Goal: Information Seeking & Learning: Find specific fact

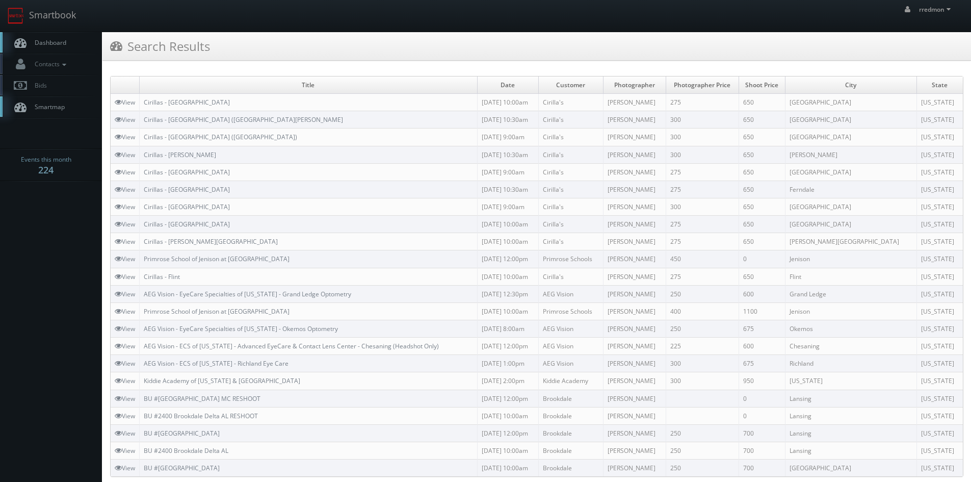
click at [56, 46] on span "Dashboard" at bounding box center [48, 42] width 37 height 9
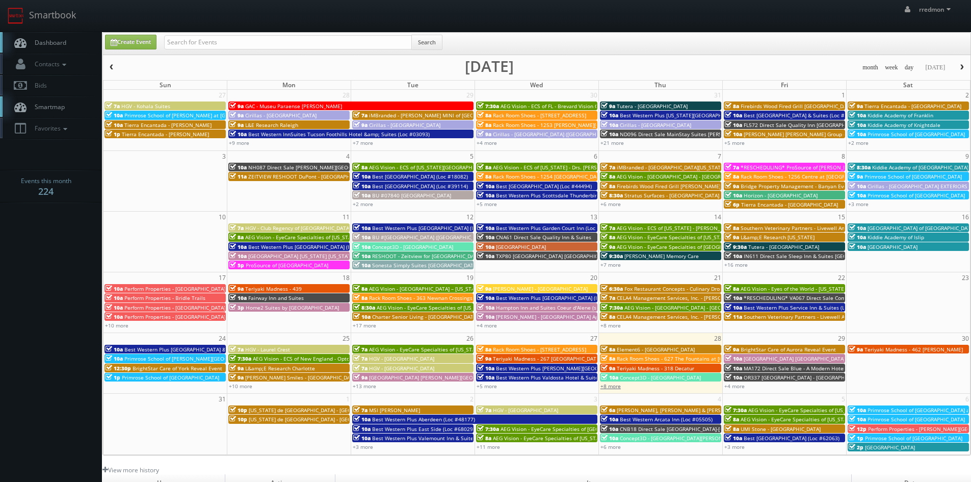
click at [611, 387] on link "+8 more" at bounding box center [610, 385] width 20 height 7
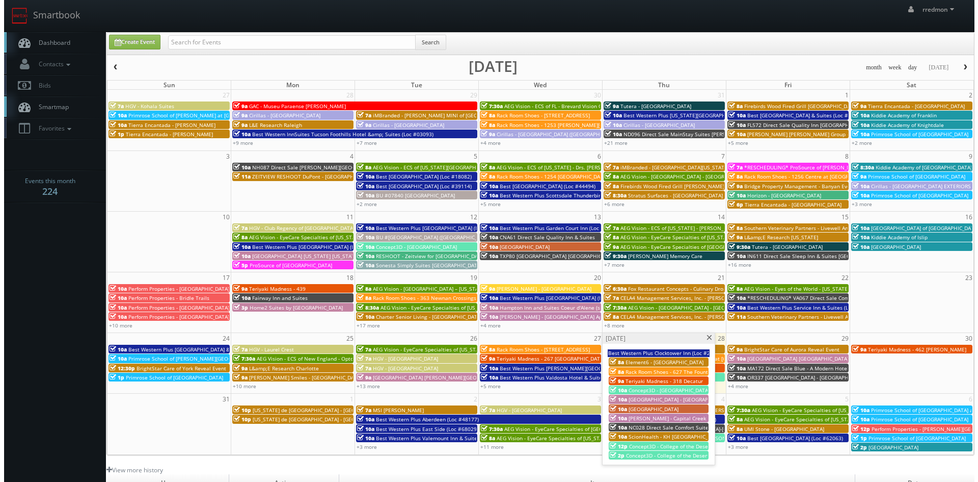
scroll to position [51, 0]
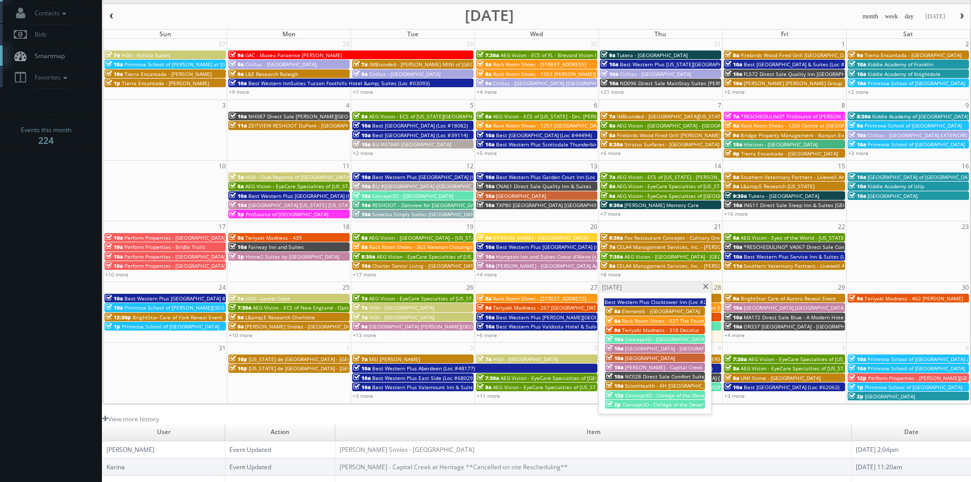
click at [652, 300] on span "Best Western Plus Clocktower Inn (Loc #27002)" at bounding box center [662, 301] width 116 height 7
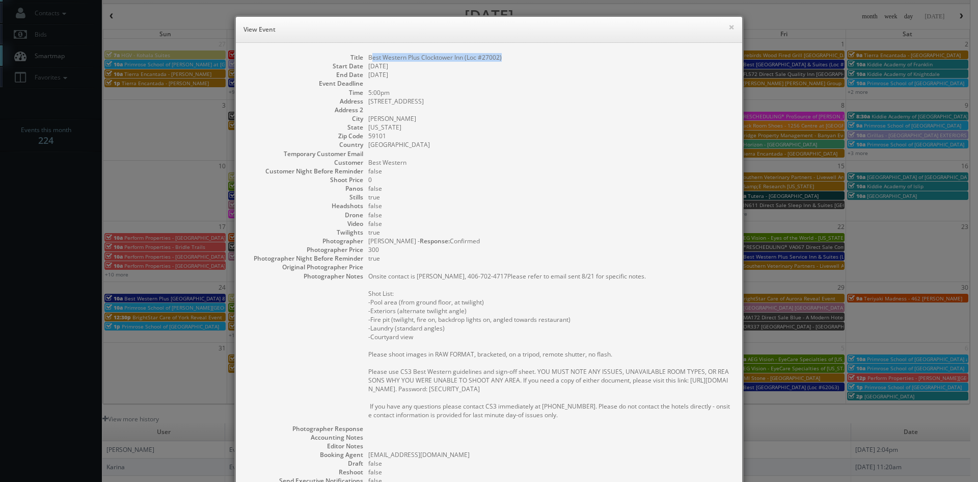
drag, startPoint x: 501, startPoint y: 59, endPoint x: 368, endPoint y: 61, distance: 133.5
click at [368, 61] on dd "Best Western Plus Clocktower Inn (Loc #27002)" at bounding box center [550, 57] width 364 height 9
click at [729, 27] on button "×" at bounding box center [732, 26] width 6 height 7
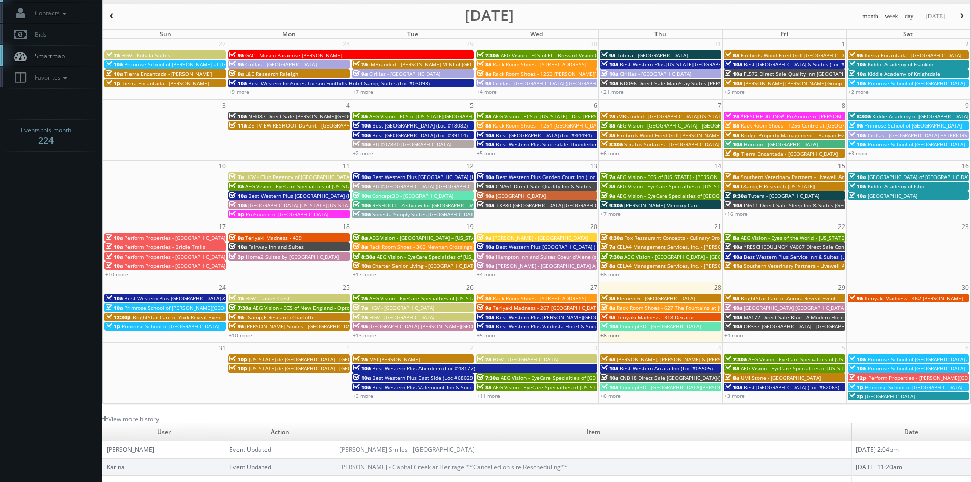
click at [617, 337] on link "+8 more" at bounding box center [610, 334] width 20 height 7
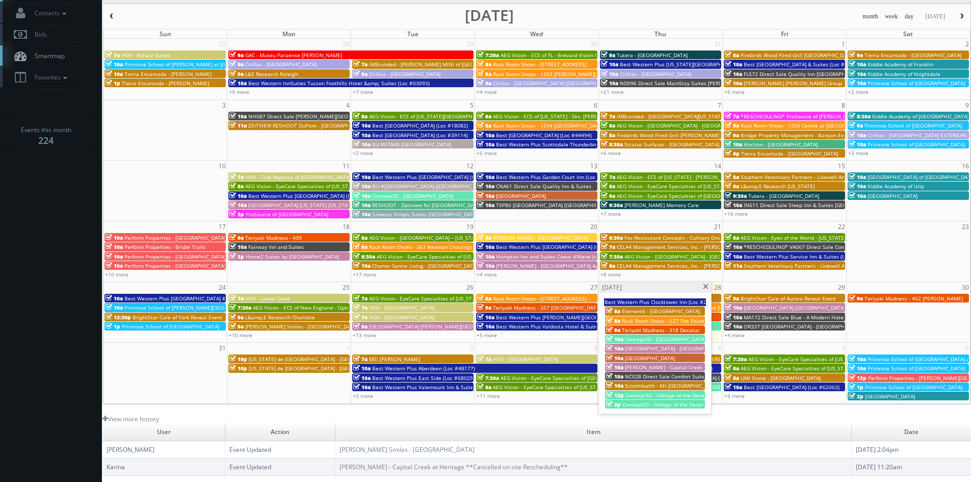
click at [646, 311] on span "Element6 - Parma" at bounding box center [661, 310] width 78 height 7
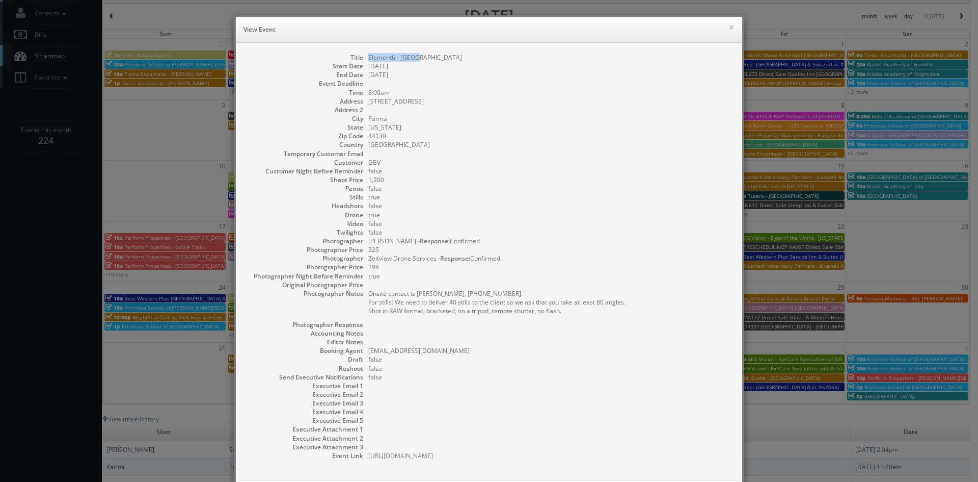
drag, startPoint x: 422, startPoint y: 58, endPoint x: 364, endPoint y: 59, distance: 57.6
click at [368, 59] on dd "Element6 - Parma" at bounding box center [550, 57] width 364 height 9
copy dd "Element6 - Parma"
click at [729, 26] on button "×" at bounding box center [732, 26] width 6 height 7
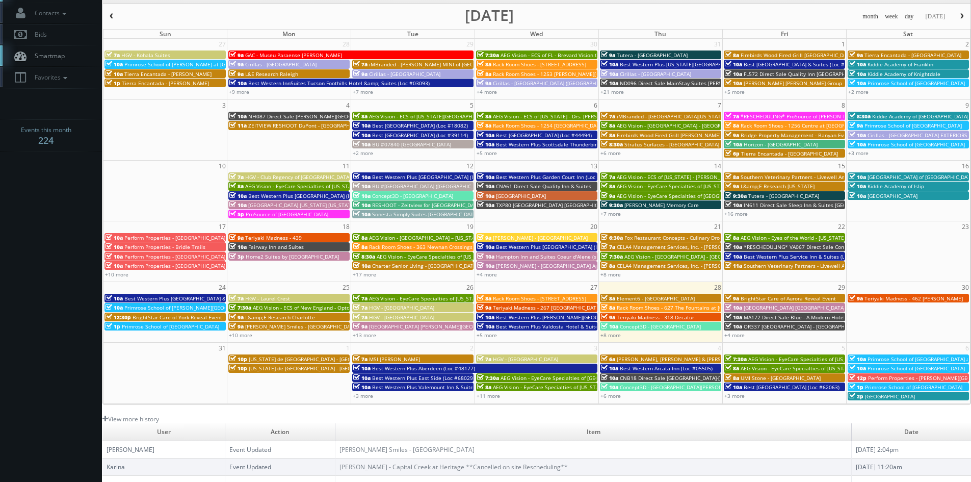
click at [637, 305] on span "Rack Room Shoes - 627 The Fountains at Farrah (No Rush)" at bounding box center [705, 307] width 176 height 7
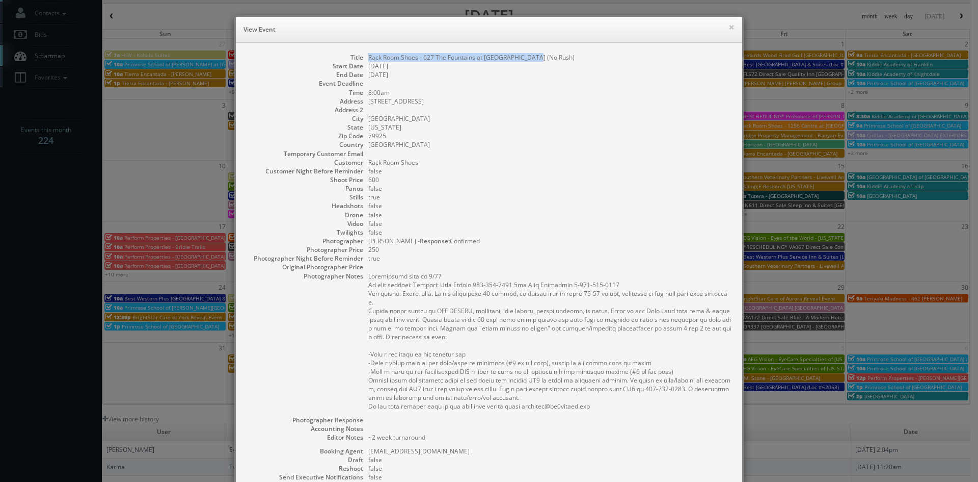
drag, startPoint x: 535, startPoint y: 59, endPoint x: 365, endPoint y: 60, distance: 169.2
click at [368, 60] on dd "Rack Room Shoes - 627 The Fountains at Farrah (No Rush)" at bounding box center [550, 57] width 364 height 9
copy dd "Rack Room Shoes - 627 The Fountains at Farrah (No Rush)"
click at [729, 29] on button "×" at bounding box center [732, 26] width 6 height 7
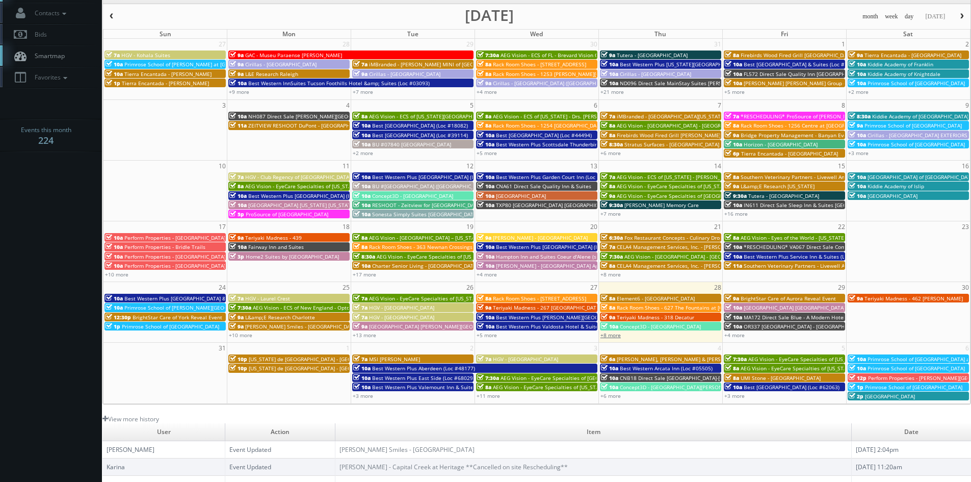
click at [616, 334] on link "+8 more" at bounding box center [610, 334] width 20 height 7
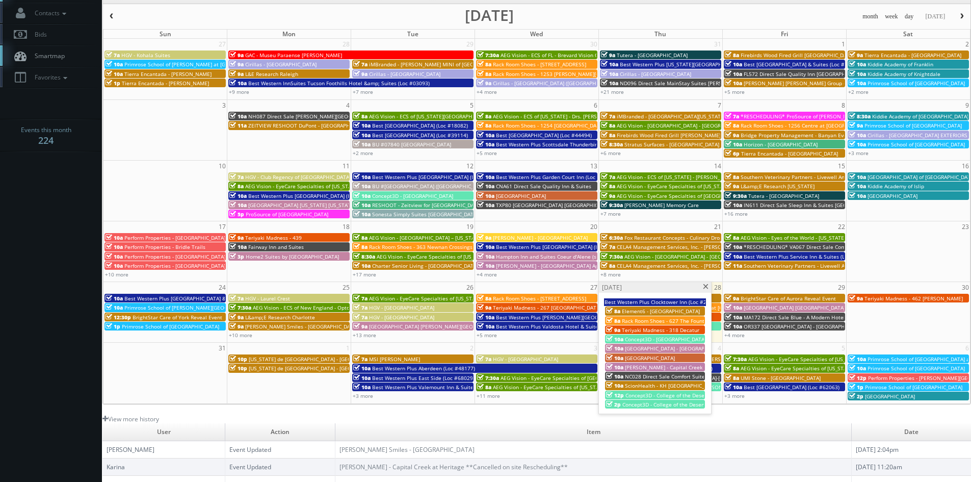
click at [641, 339] on span "Concept3D - College of the Desert - Palm Springs" at bounding box center [665, 338] width 81 height 7
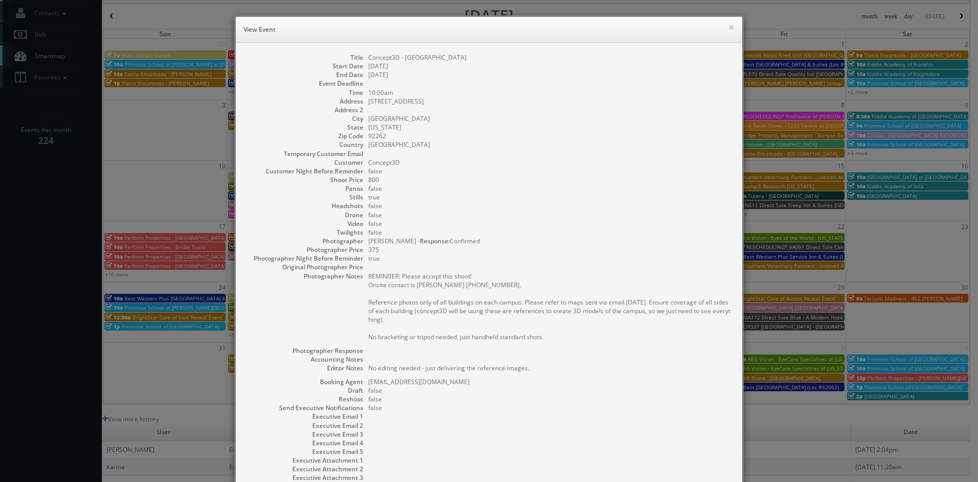
drag, startPoint x: 502, startPoint y: 58, endPoint x: 366, endPoint y: 60, distance: 136.1
click at [368, 60] on dd "Concept3D - College of the Desert - Palm Springs" at bounding box center [550, 57] width 364 height 9
copy dd "Concept3D - College of the Desert - Palm Springs"
click at [723, 27] on h6 "View Event" at bounding box center [489, 29] width 491 height 10
click at [729, 27] on button "×" at bounding box center [732, 26] width 6 height 7
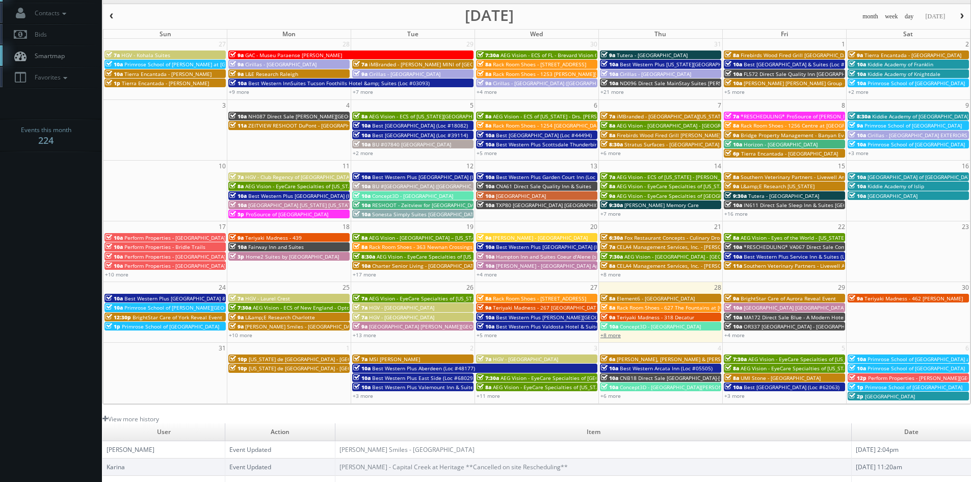
click at [610, 333] on link "+8 more" at bounding box center [610, 334] width 20 height 7
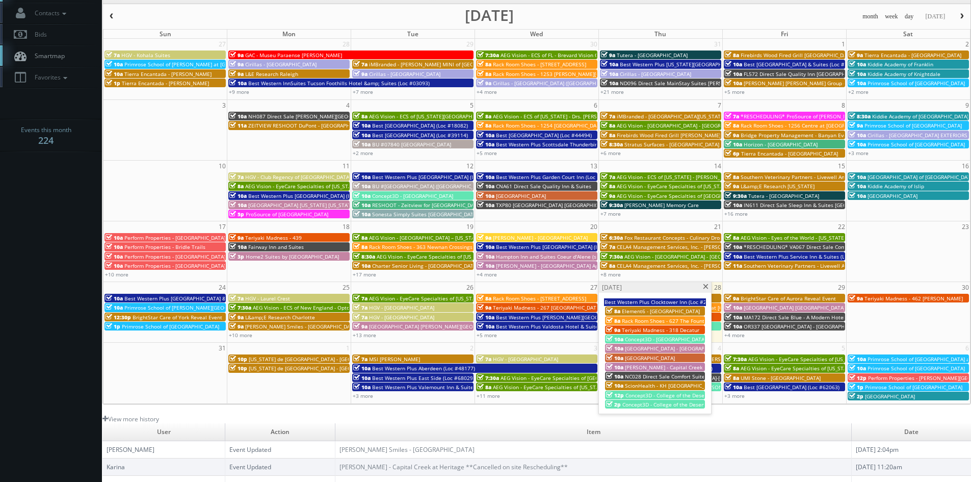
click at [662, 373] on span "NC028 Direct Sale Comfort Suites Gastonia- - Charlotte" at bounding box center [706, 376] width 162 height 7
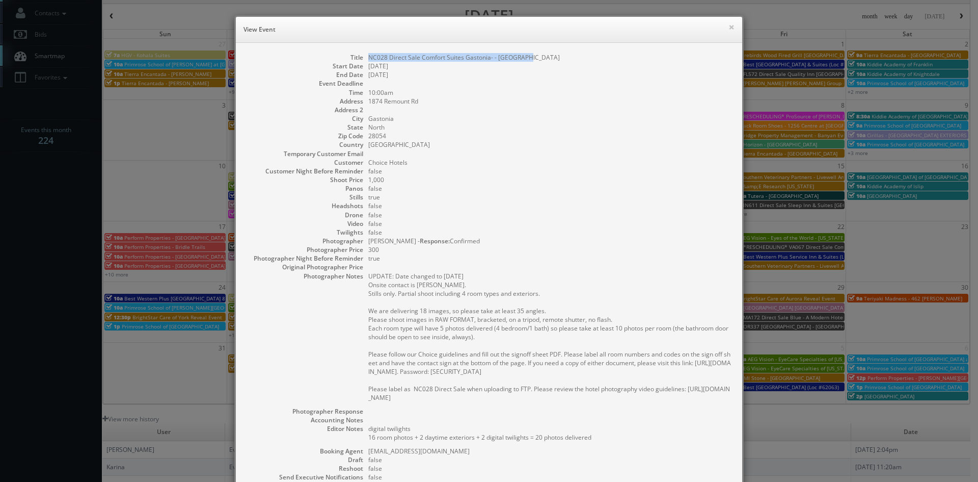
drag, startPoint x: 525, startPoint y: 56, endPoint x: 364, endPoint y: 57, distance: 160.5
click at [368, 57] on dd "NC028 Direct Sale Comfort Suites Gastonia- - Charlotte" at bounding box center [550, 57] width 364 height 9
copy dd "NC028 Direct Sale Comfort Suites Gastonia- - Charlotte"
click at [729, 28] on button "×" at bounding box center [732, 26] width 6 height 7
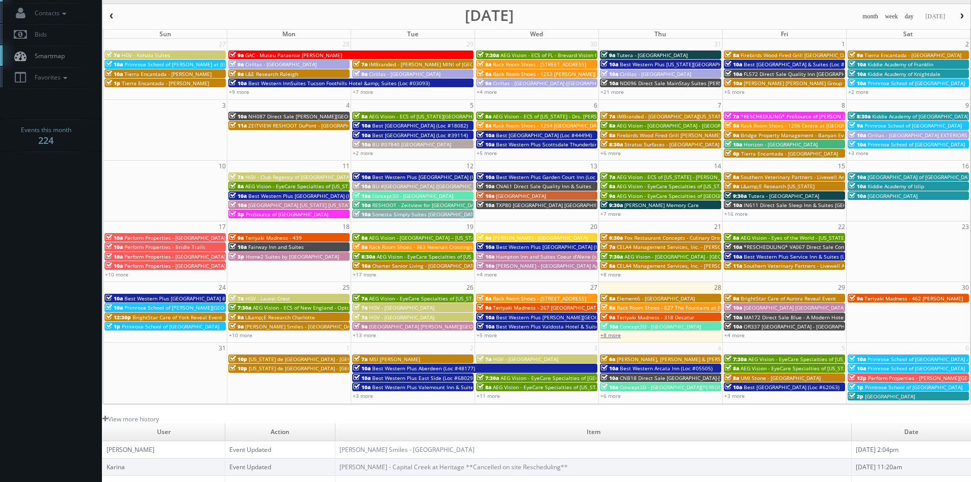
click at [612, 337] on link "+8 more" at bounding box center [610, 334] width 20 height 7
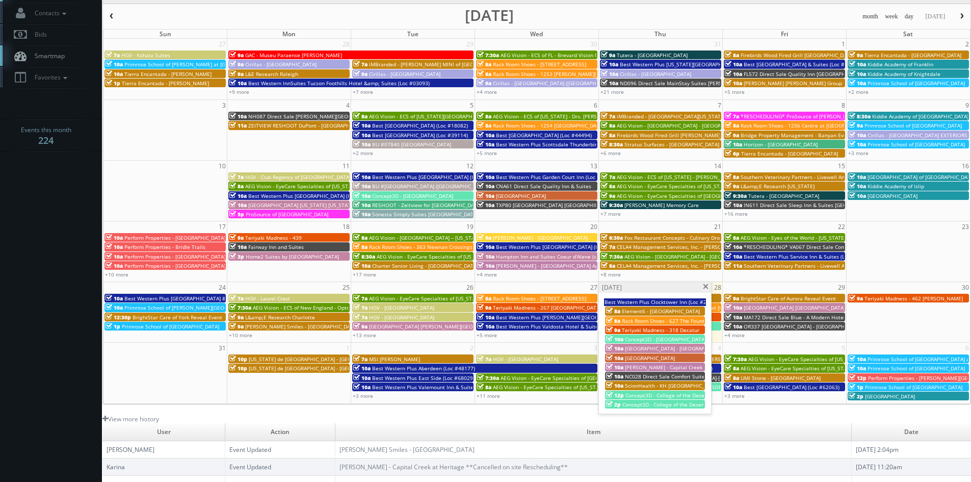
click at [662, 395] on span "Concept3D - College of the Desert - Mecca" at bounding box center [694, 394] width 138 height 7
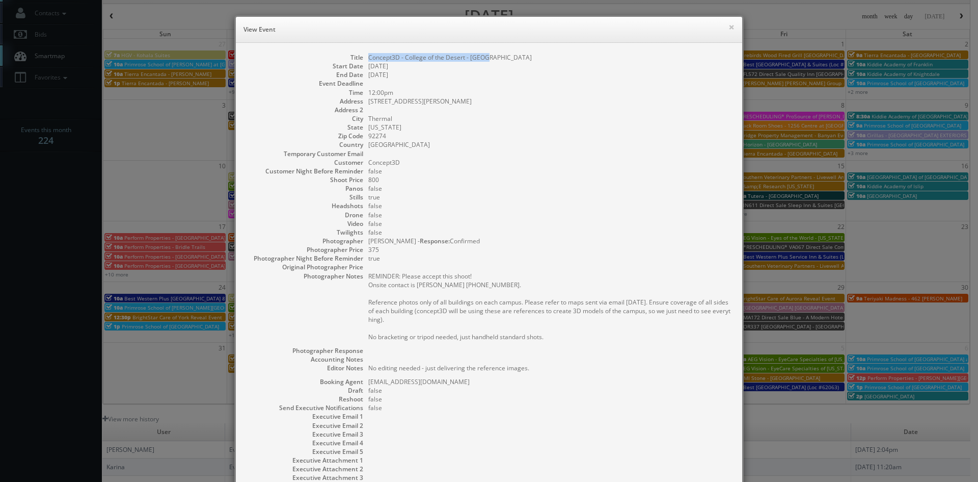
drag, startPoint x: 489, startPoint y: 56, endPoint x: 361, endPoint y: 58, distance: 127.9
click at [361, 58] on dl "Title Concept3D - College of the Desert - Mecca Start Date 08/28/2025 End Date …" at bounding box center [489, 272] width 486 height 438
copy dd "Concept3D - College of the Desert - Mecca"
click at [729, 26] on button "×" at bounding box center [732, 26] width 6 height 7
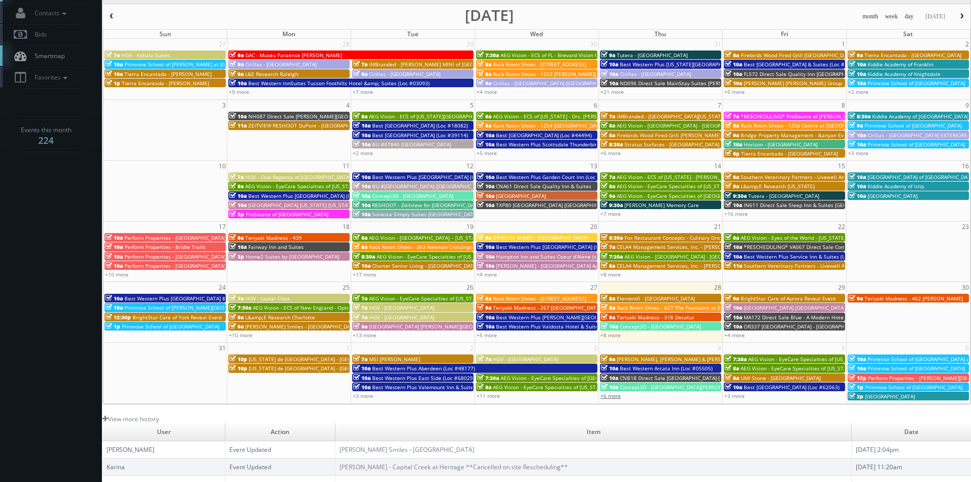
click at [617, 398] on link "+6 more" at bounding box center [610, 395] width 20 height 7
click at [614, 332] on link "+8 more" at bounding box center [610, 334] width 20 height 7
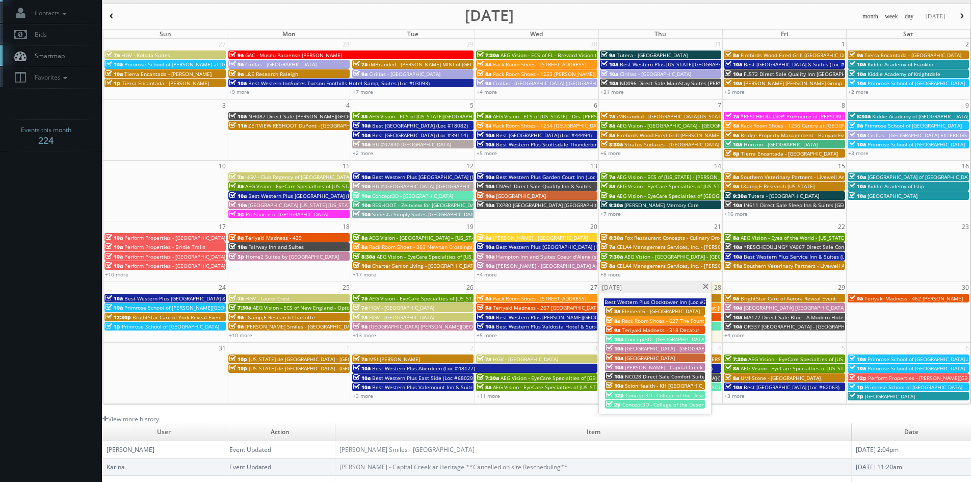
click at [644, 405] on span "Concept3D - College of the Desert - Indio" at bounding box center [672, 404] width 100 height 7
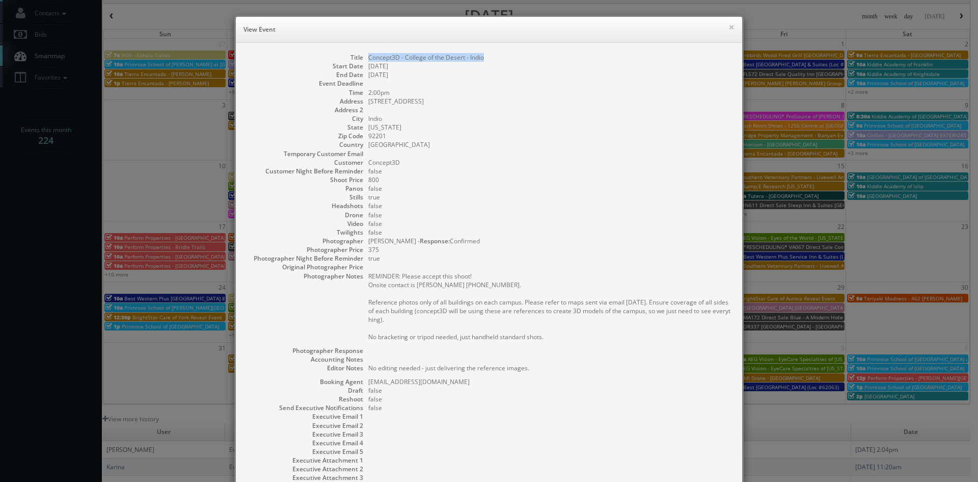
drag, startPoint x: 485, startPoint y: 56, endPoint x: 366, endPoint y: 60, distance: 118.8
click at [368, 60] on dd "Concept3D - College of the Desert - Indio" at bounding box center [550, 57] width 364 height 9
copy dd "Concept3D - College of the Desert - Indio"
click at [729, 29] on button "×" at bounding box center [732, 26] width 6 height 7
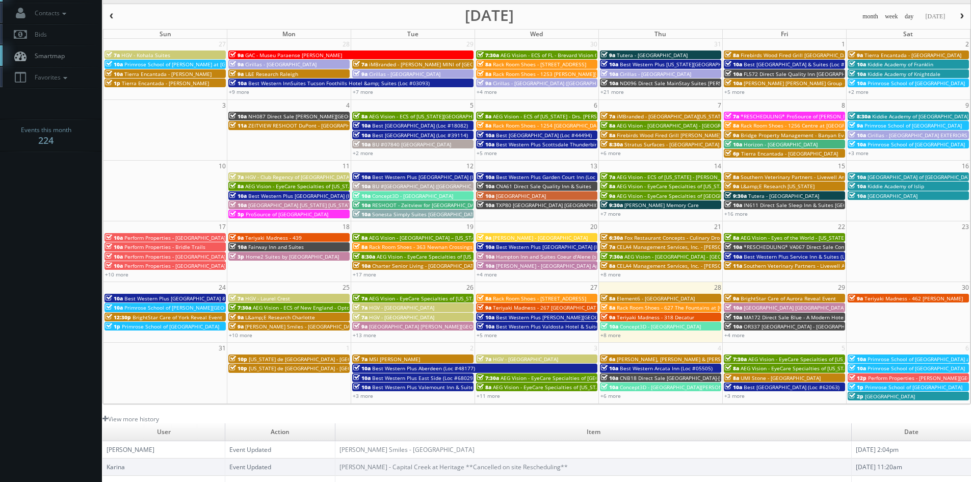
click at [654, 308] on span "Rack Room Shoes - 627 The Fountains at Farrah (No Rush)" at bounding box center [705, 307] width 176 height 7
